Goal: Transaction & Acquisition: Purchase product/service

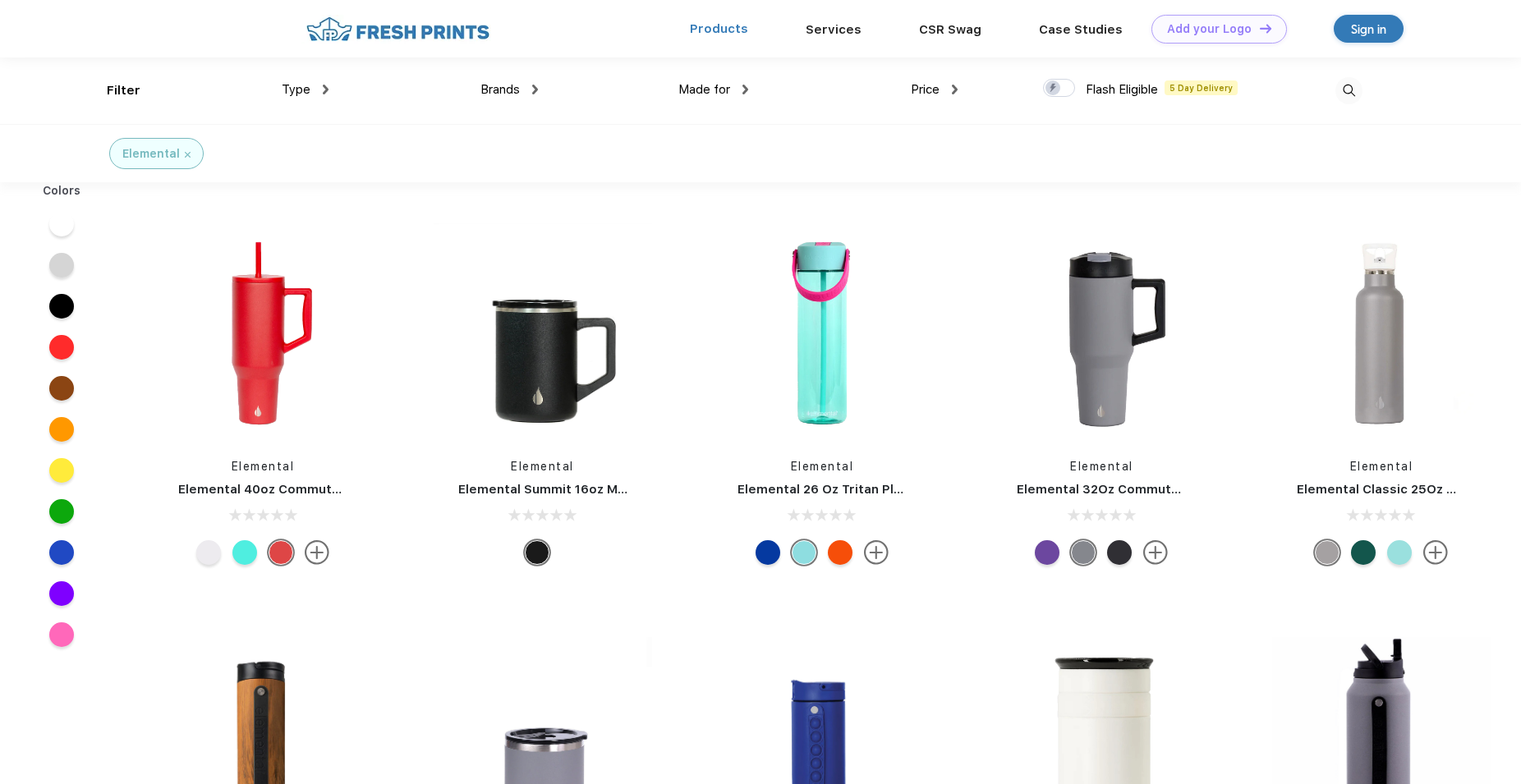
click at [711, 33] on link "Products" at bounding box center [718, 29] width 58 height 15
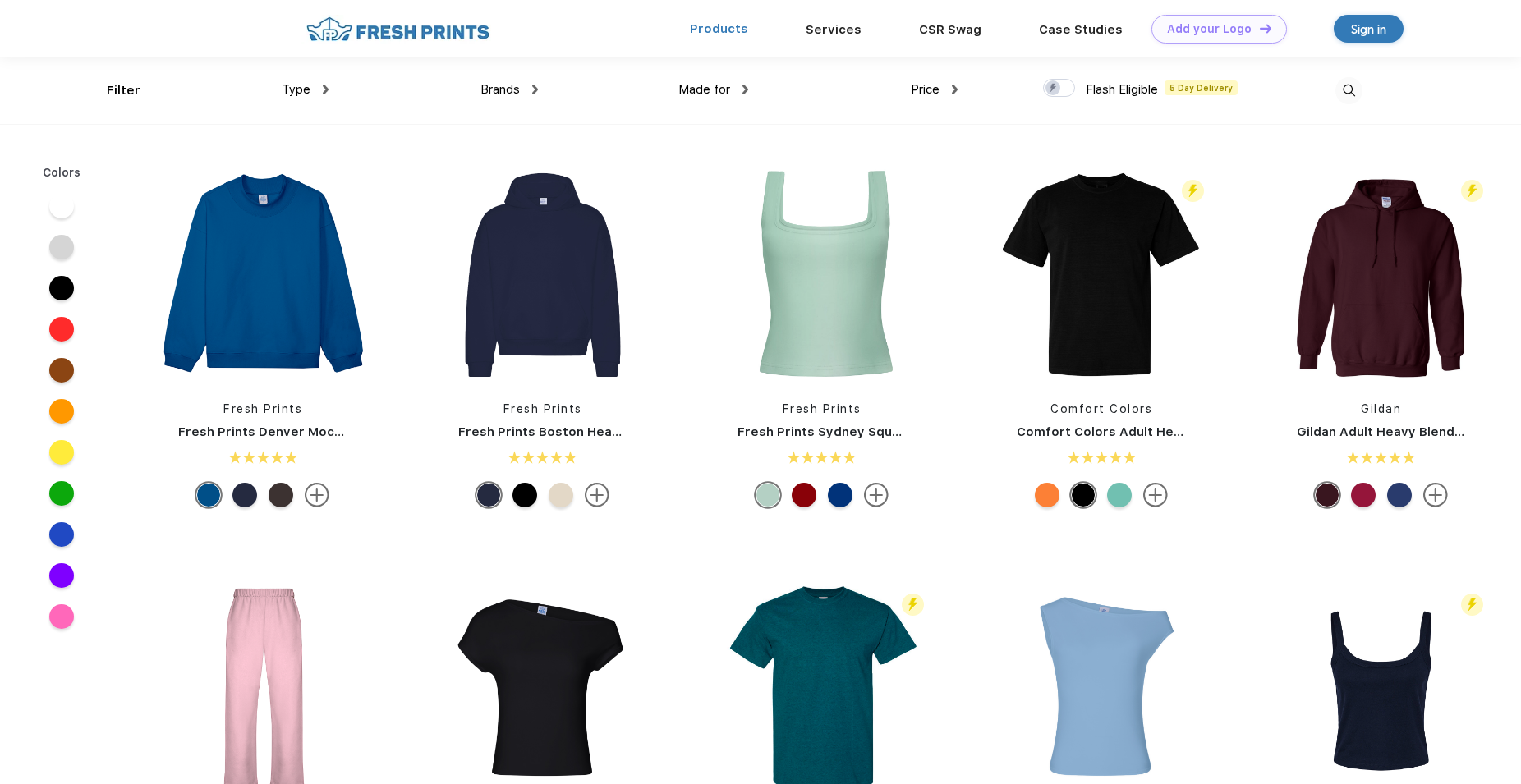
click at [731, 30] on link "Products" at bounding box center [718, 29] width 58 height 15
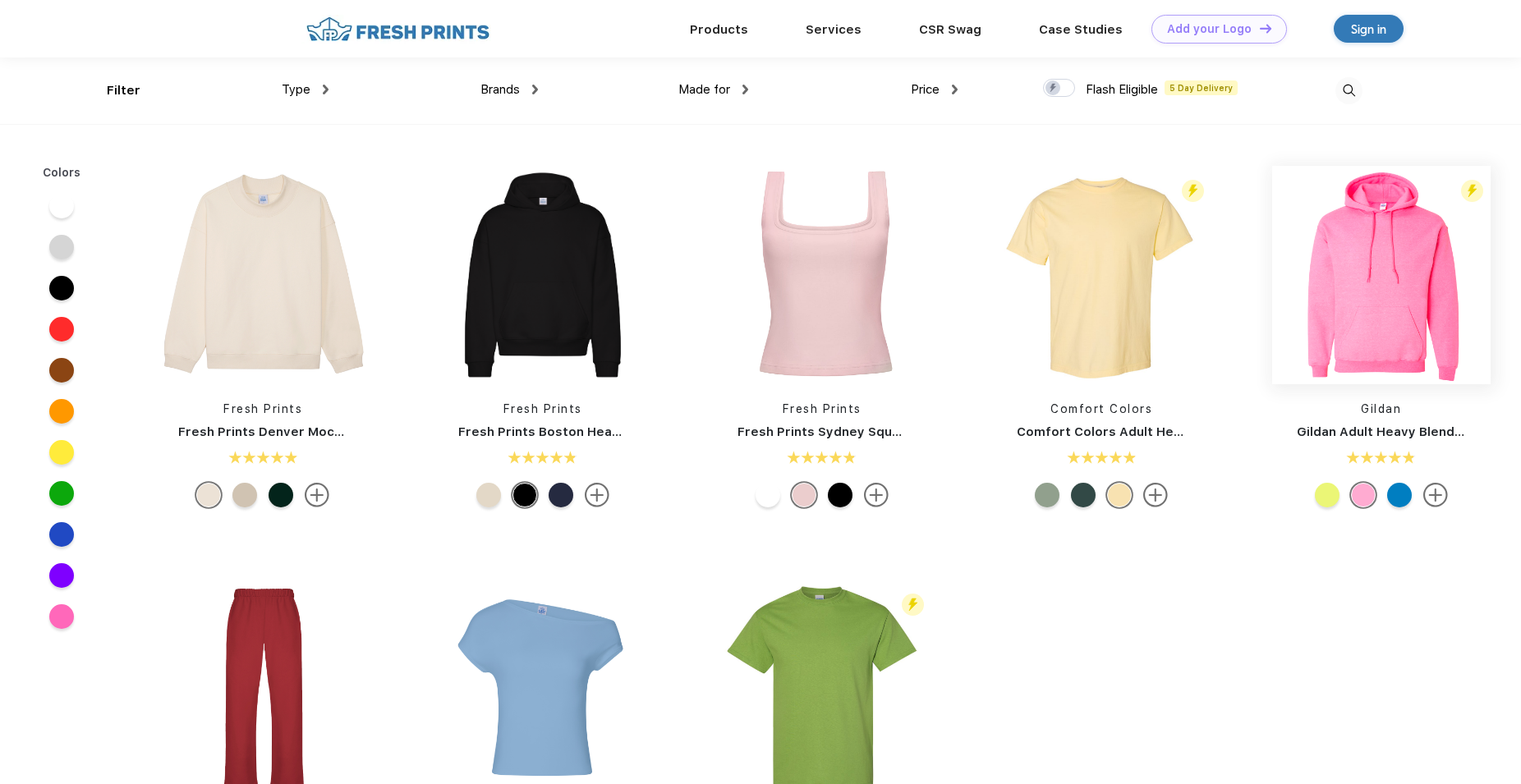
scroll to position [1, 0]
click at [309, 93] on span "Type" at bounding box center [295, 89] width 29 height 15
click at [303, 85] on span "Type" at bounding box center [295, 89] width 29 height 15
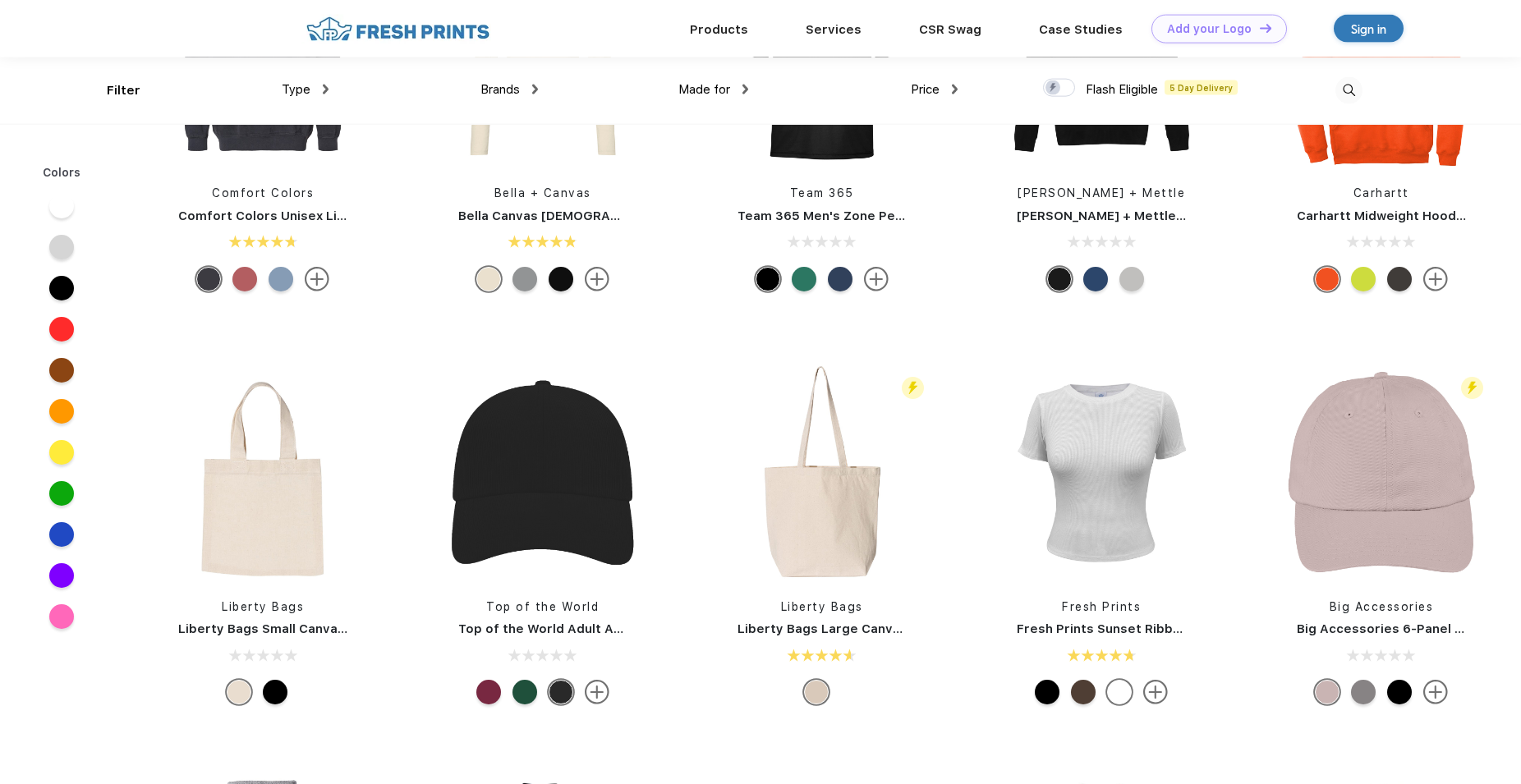
scroll to position [0, 0]
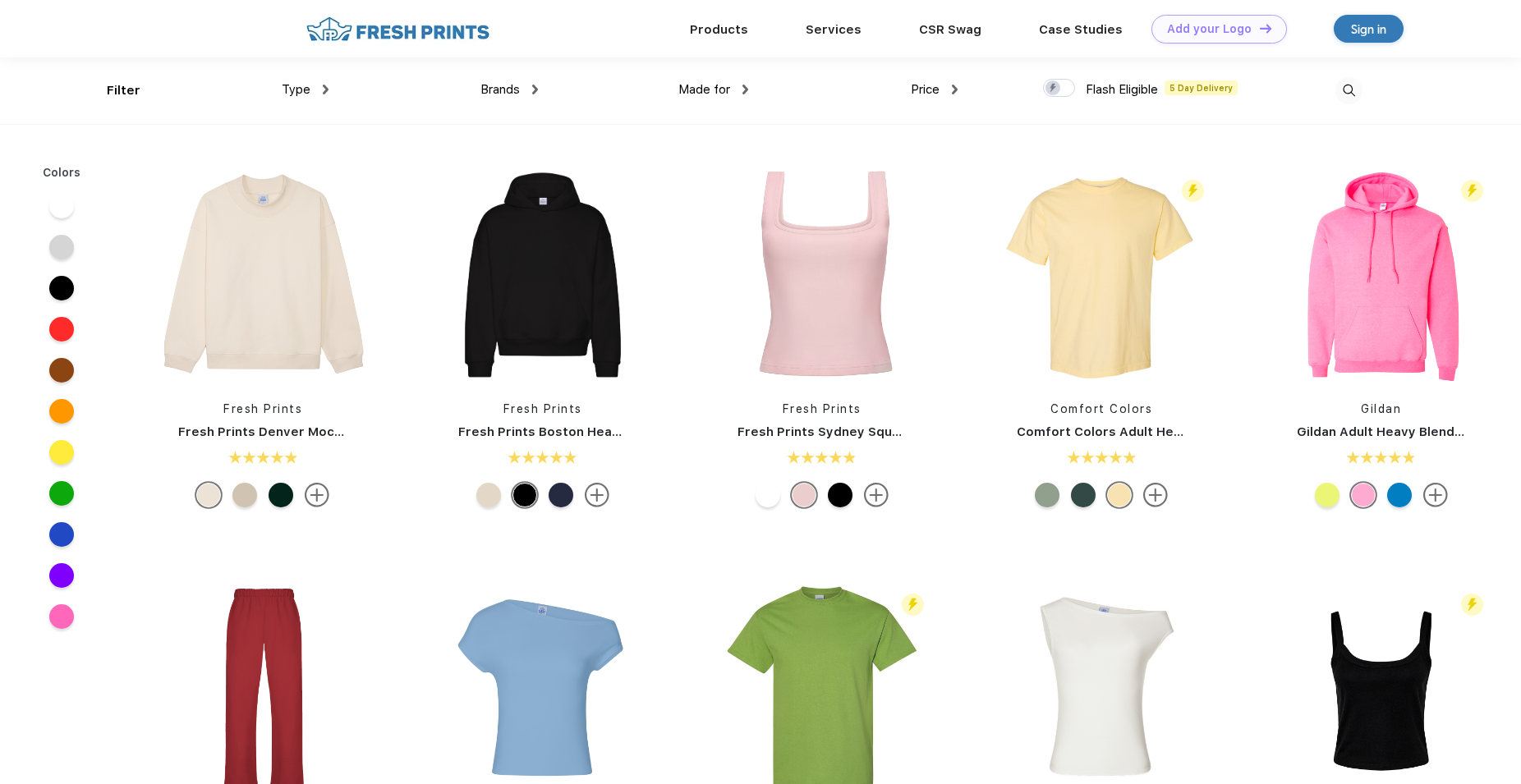
click at [324, 88] on img at bounding box center [326, 89] width 6 height 10
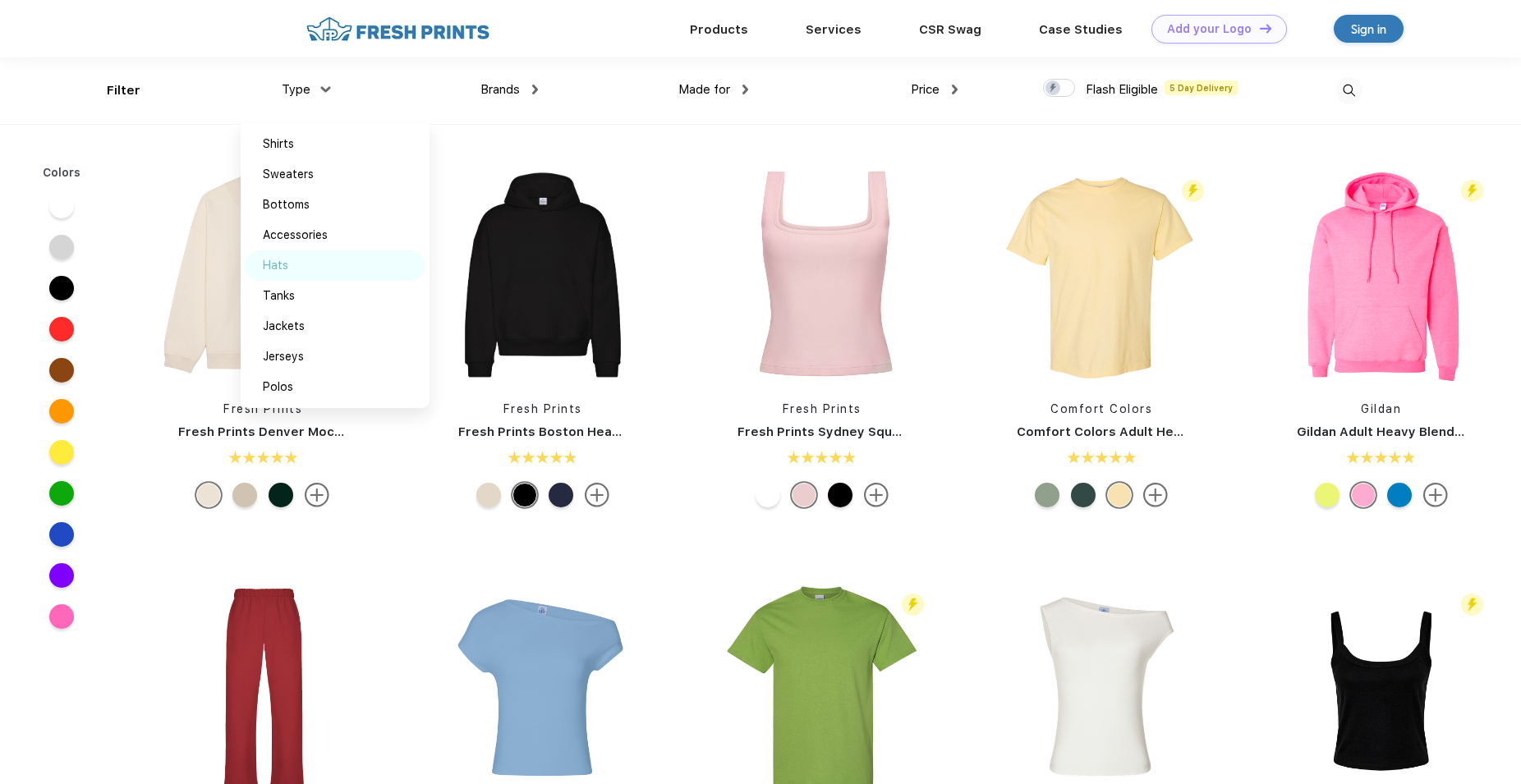
click at [279, 266] on div "Hats" at bounding box center [275, 266] width 25 height 17
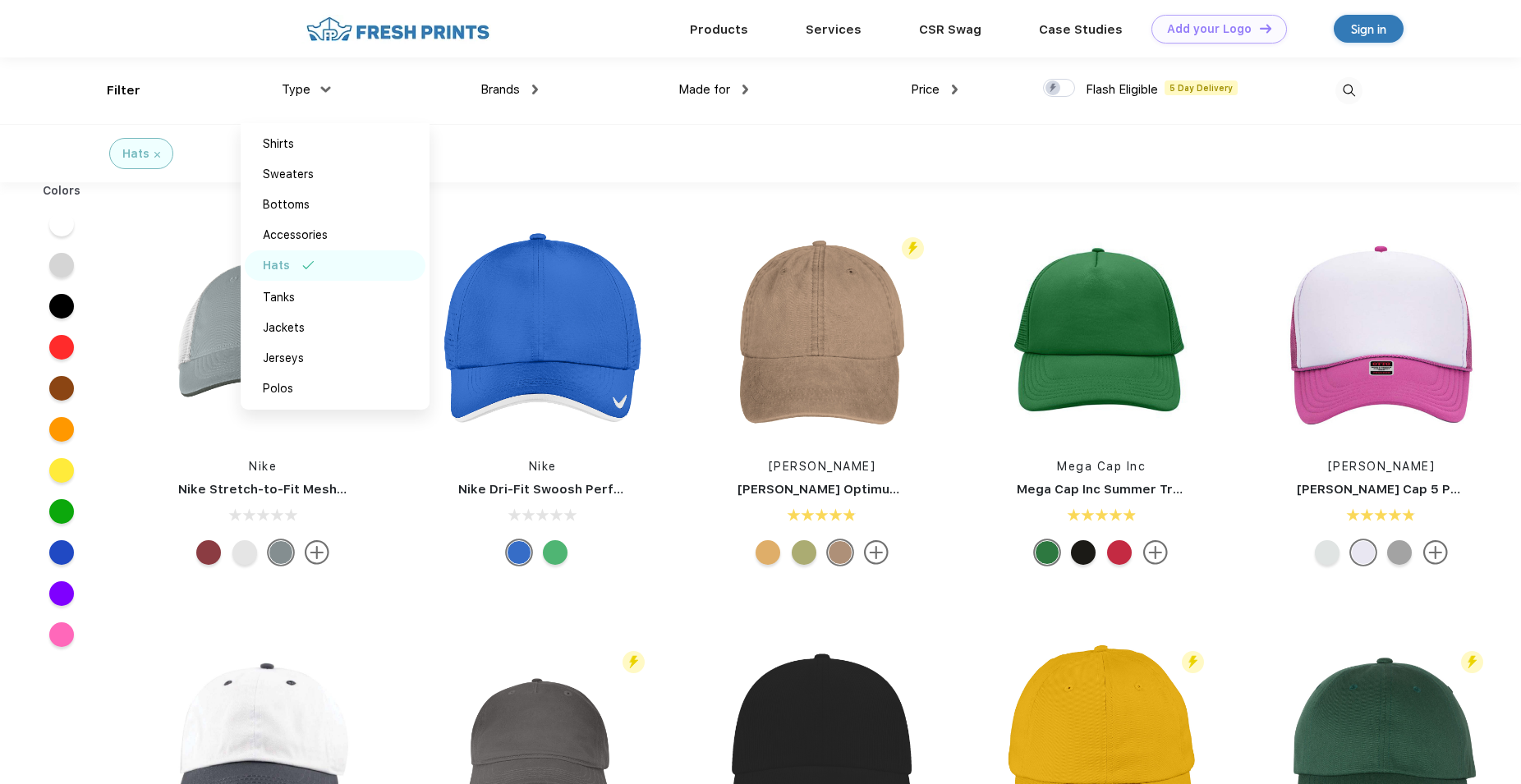
click at [534, 86] on img at bounding box center [535, 89] width 6 height 10
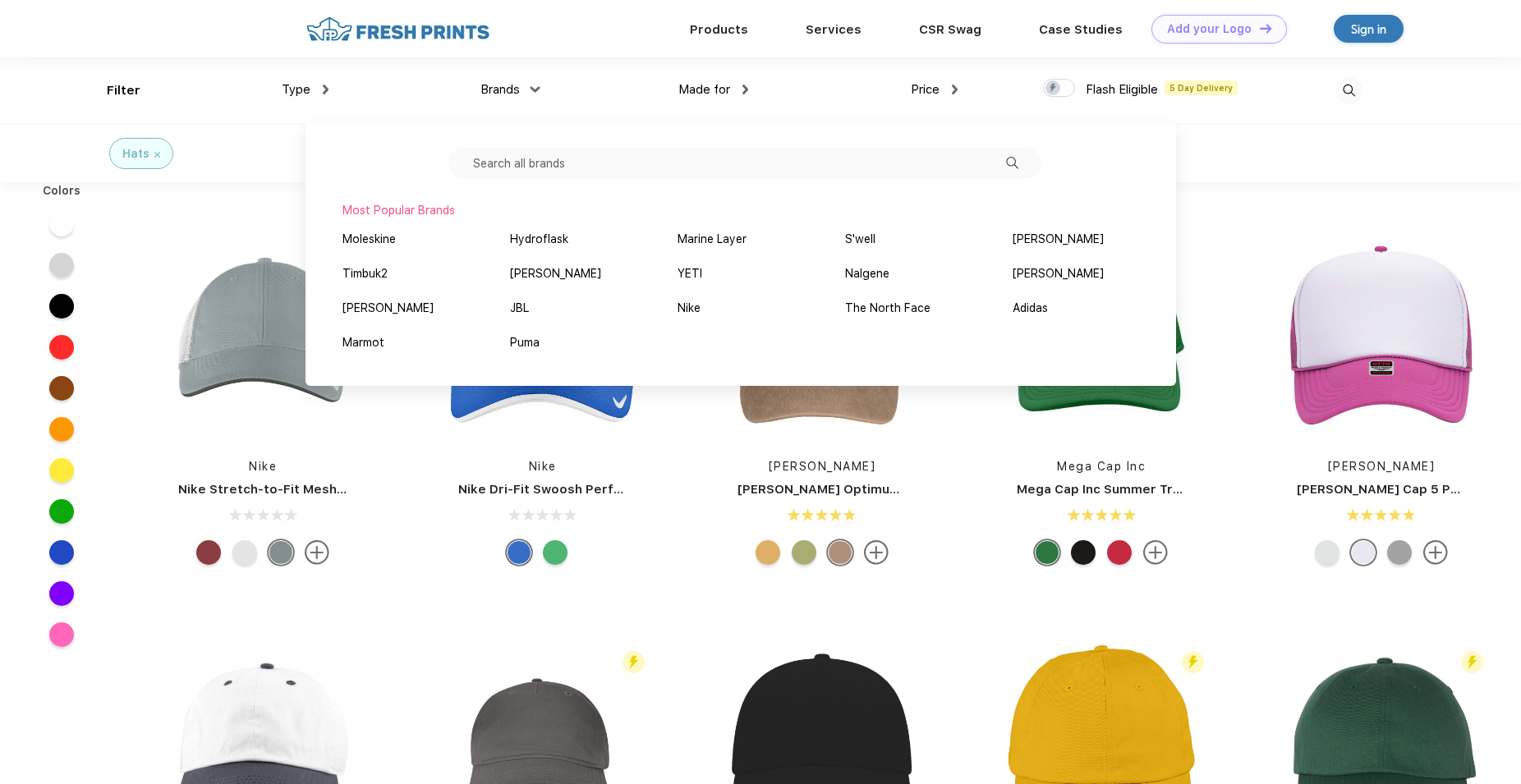
click at [1253, 143] on div "Hats" at bounding box center [760, 153] width 1521 height 58
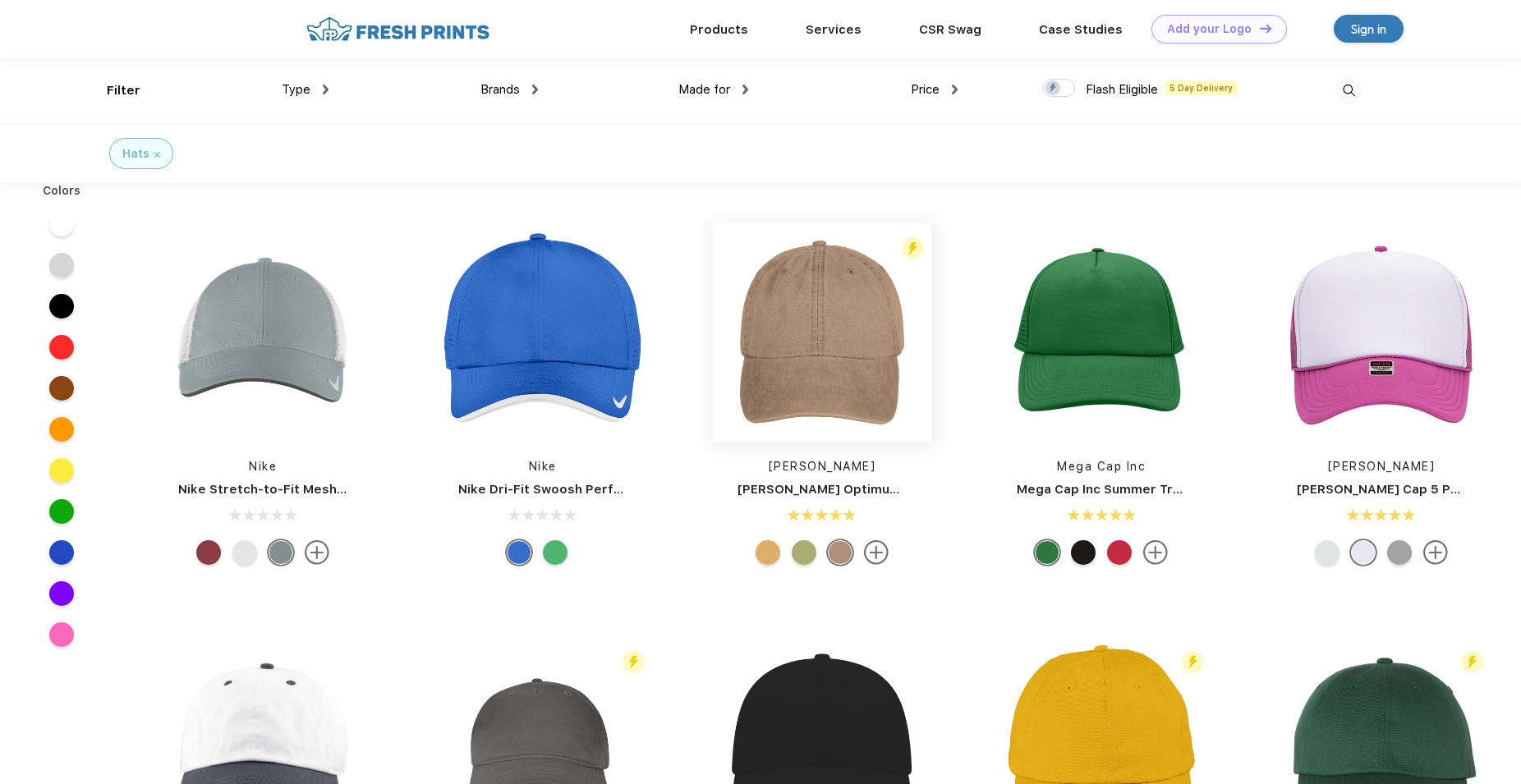
click at [800, 369] on img at bounding box center [823, 333] width 219 height 219
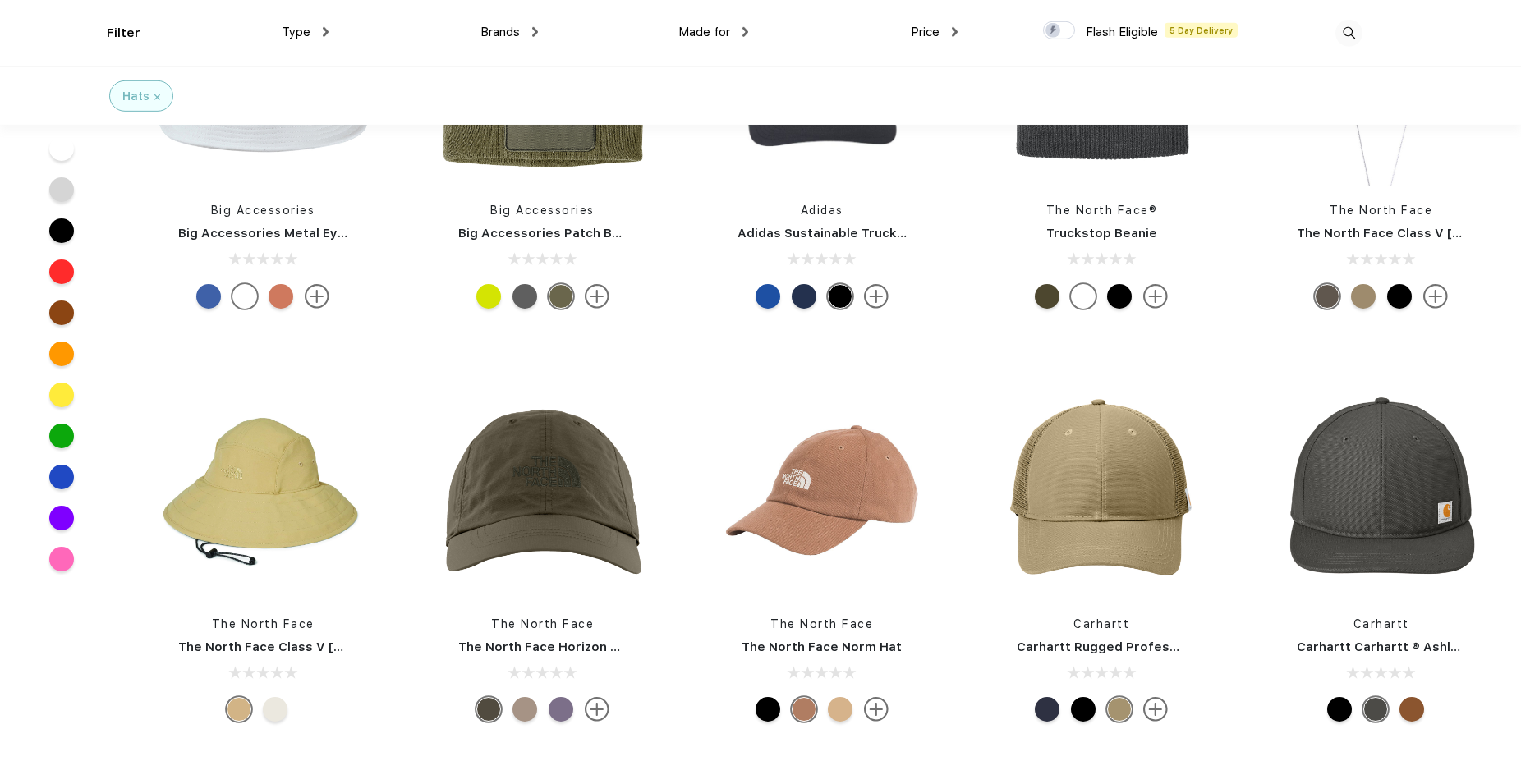
scroll to position [3446, 0]
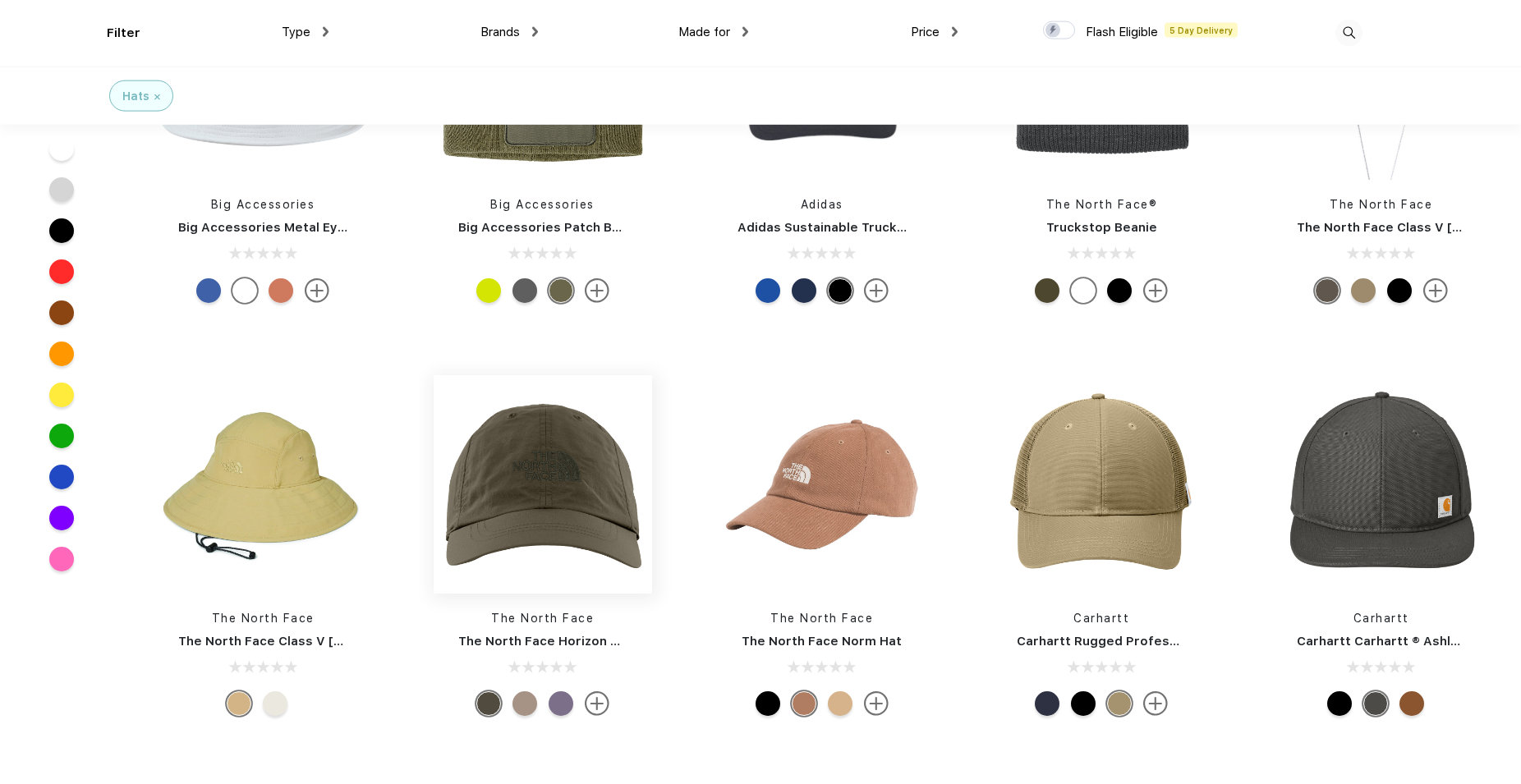
click at [581, 485] on img at bounding box center [543, 484] width 219 height 219
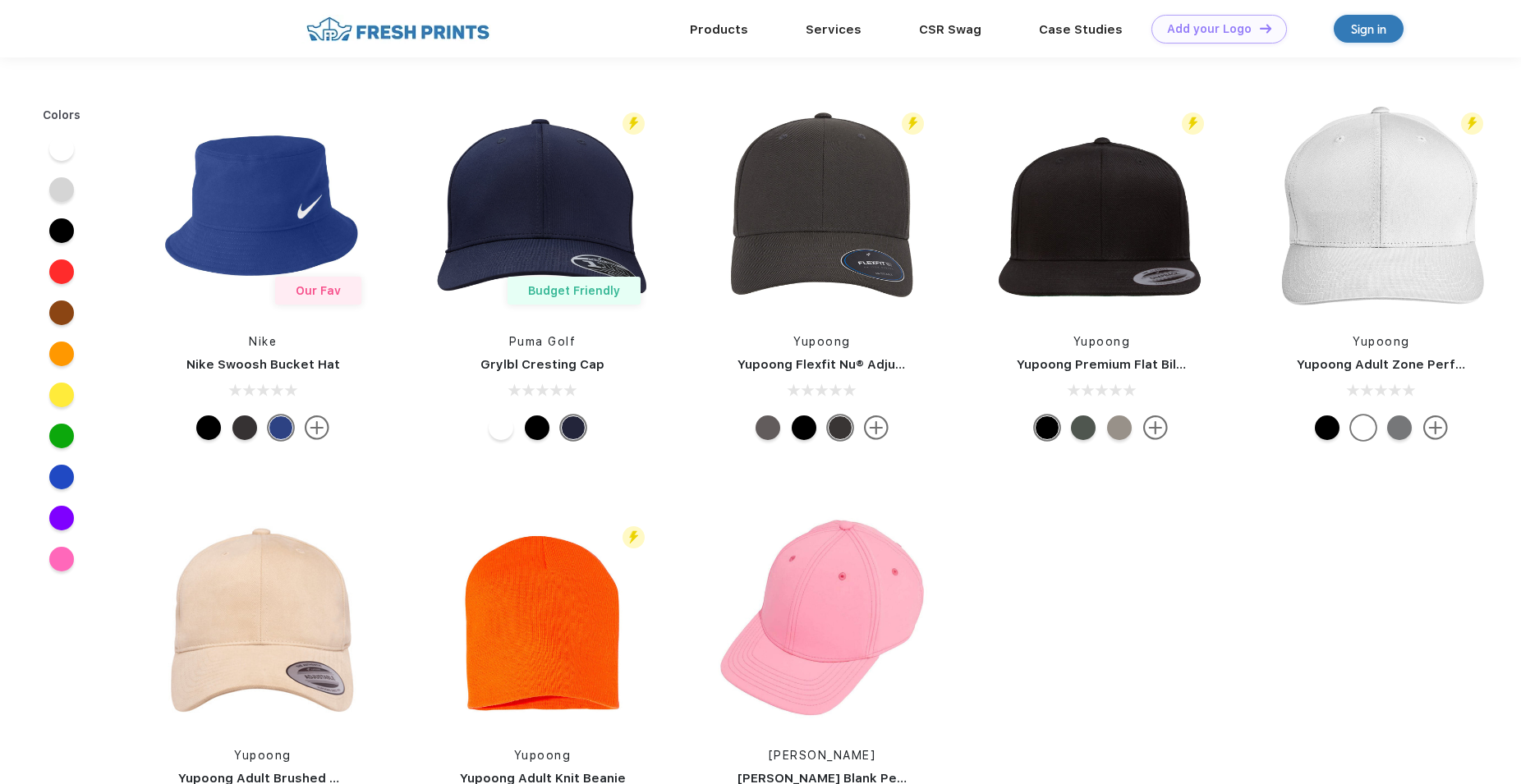
scroll to position [585, 0]
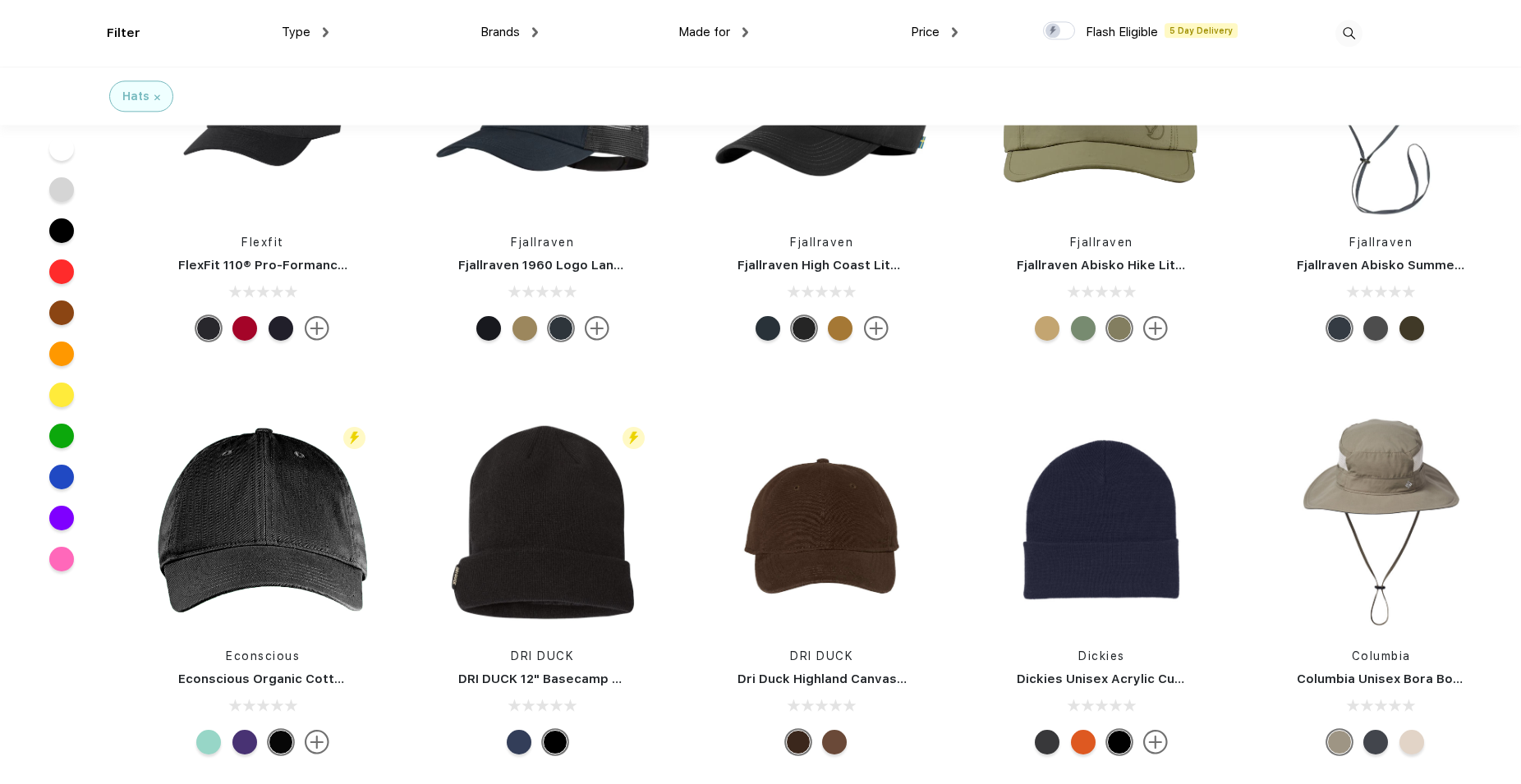
scroll to position [7239, 0]
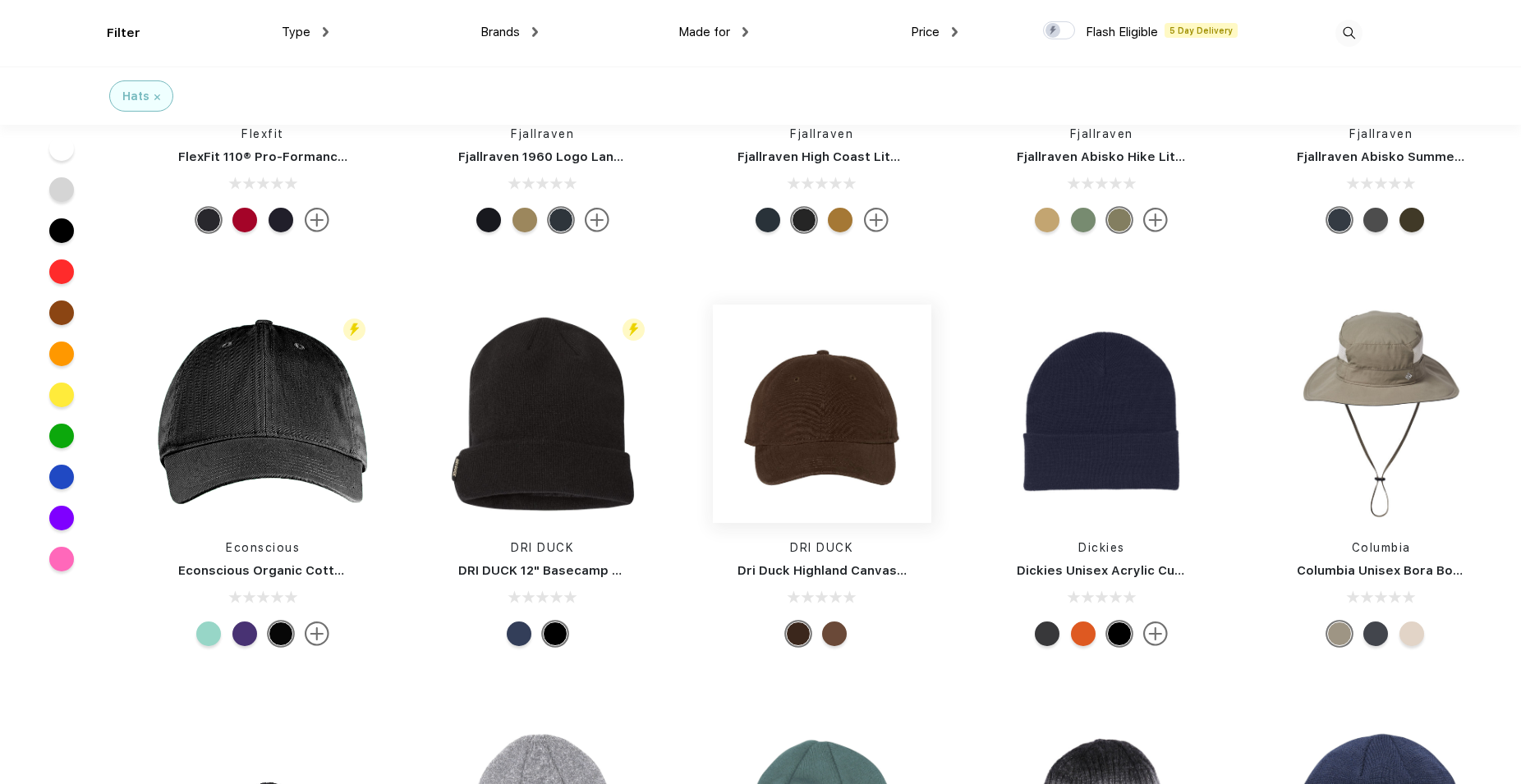
click at [861, 438] on img at bounding box center [823, 414] width 219 height 219
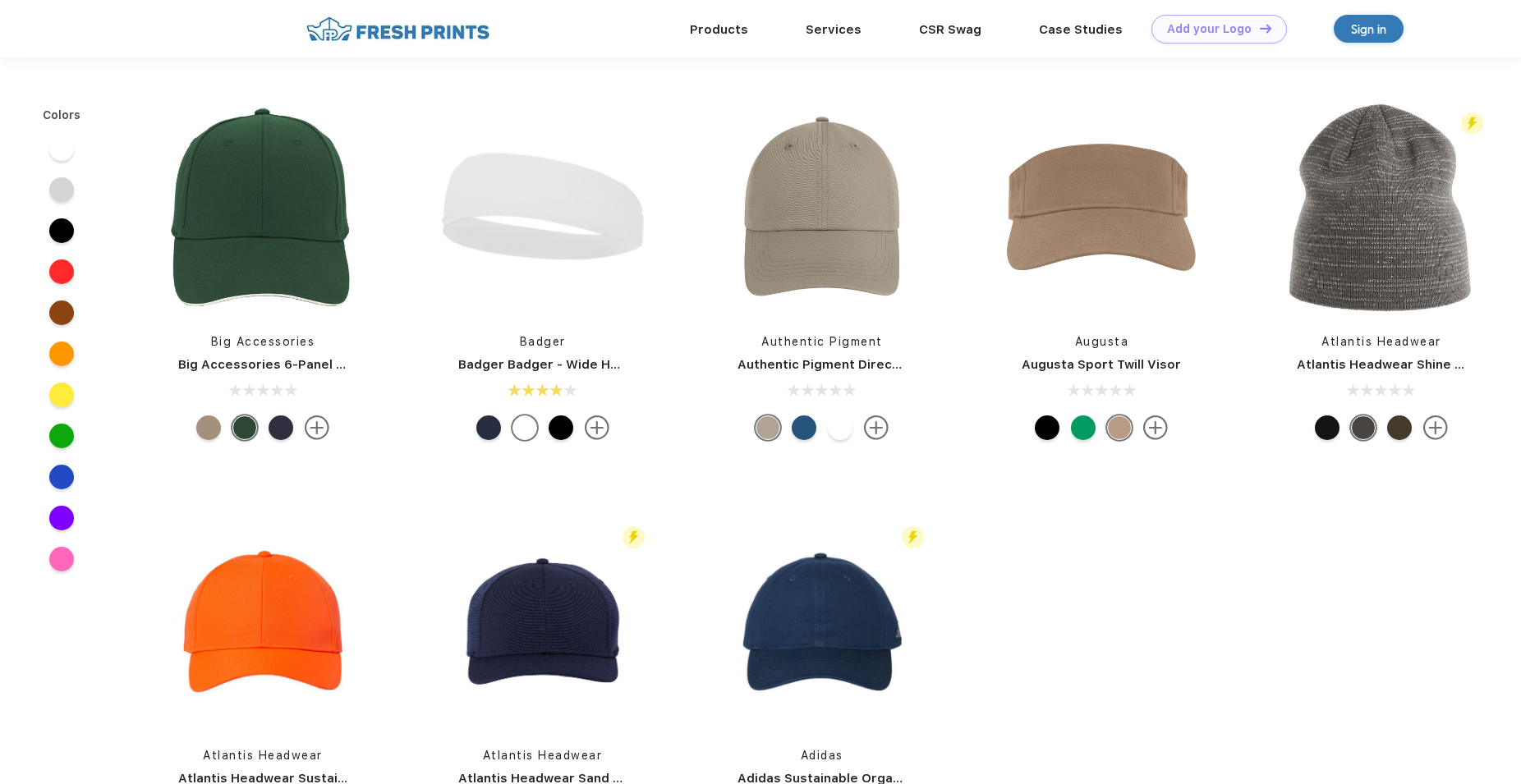
scroll to position [585, 0]
